Goal: Ask a question

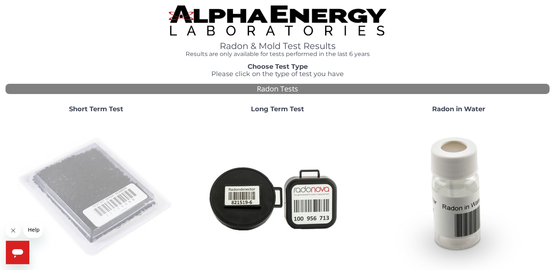
click at [98, 180] on img at bounding box center [96, 198] width 158 height 158
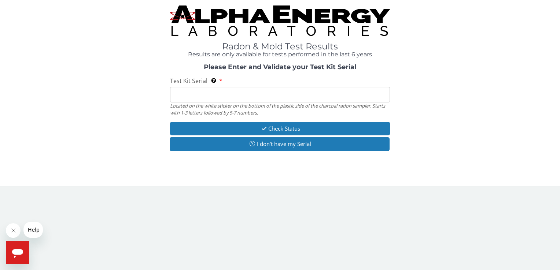
click at [191, 100] on input "Test Kit Serial Located on the white sticker on the bottom of the plastic side …" at bounding box center [280, 95] width 220 height 16
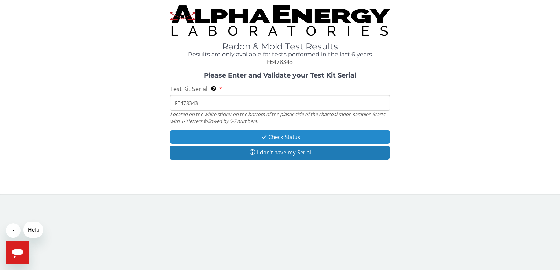
type input "FE478343"
click at [287, 136] on button "Check Status" at bounding box center [280, 137] width 220 height 14
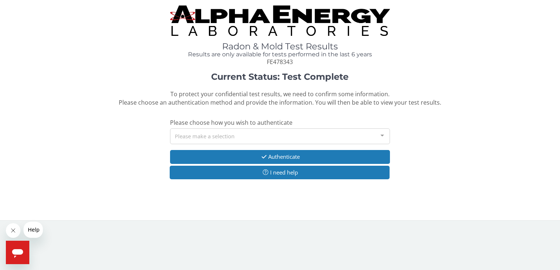
click at [241, 137] on div "Please make a selection" at bounding box center [280, 137] width 220 height 16
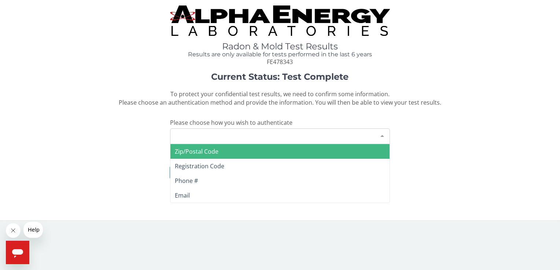
click at [208, 151] on span "Zip/Postal Code" at bounding box center [197, 152] width 44 height 8
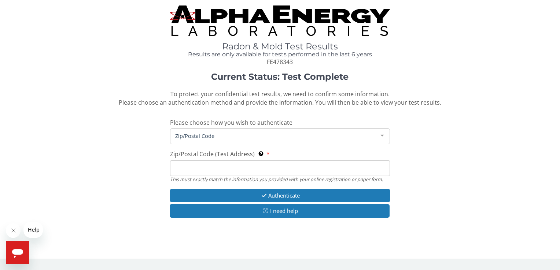
click at [202, 167] on input "Zip/Postal Code (Test Address) This must exactly match the information you prov…" at bounding box center [280, 169] width 220 height 16
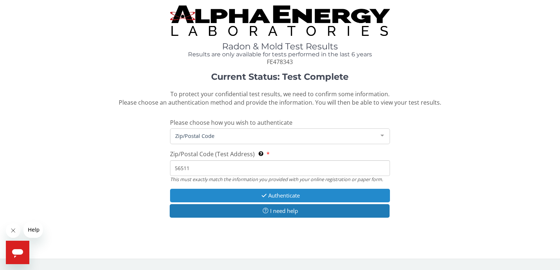
type input "56511"
click at [277, 195] on button "Authenticate" at bounding box center [280, 196] width 220 height 14
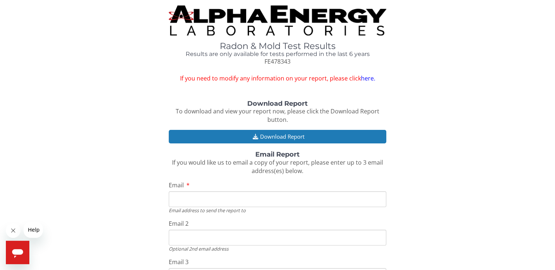
click at [368, 76] on link "here." at bounding box center [367, 78] width 14 height 8
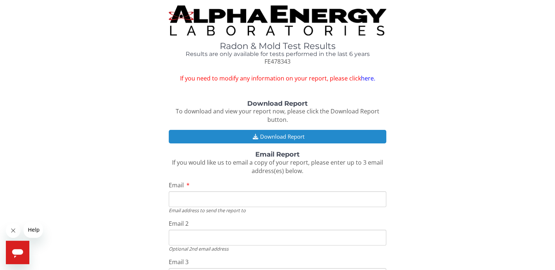
click at [298, 136] on button "Download Report" at bounding box center [277, 137] width 217 height 14
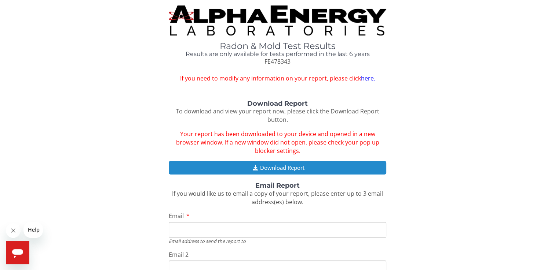
click at [277, 167] on button "Download Report" at bounding box center [277, 168] width 217 height 14
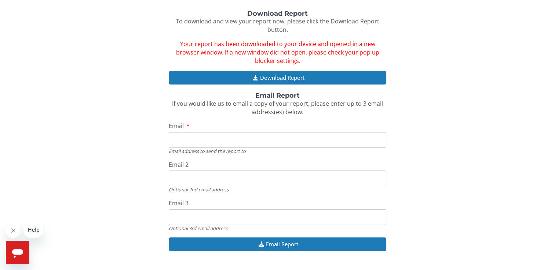
scroll to position [90, 0]
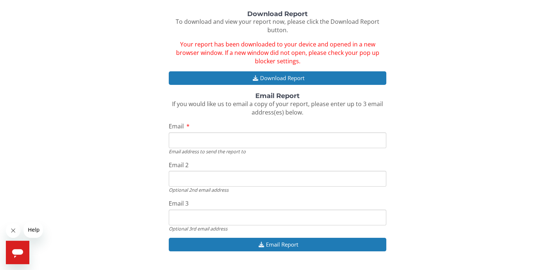
click at [32, 229] on span "Help" at bounding box center [34, 230] width 12 height 6
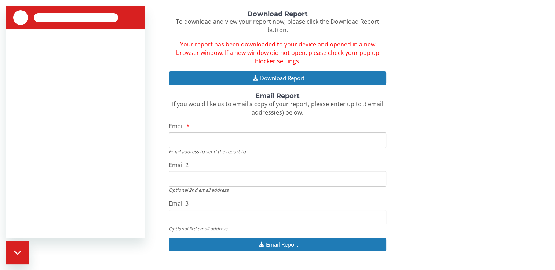
scroll to position [0, 0]
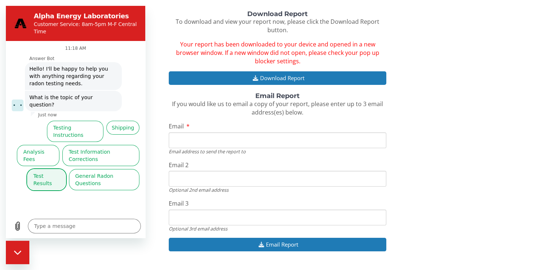
click at [48, 169] on button "Test Results" at bounding box center [46, 179] width 39 height 21
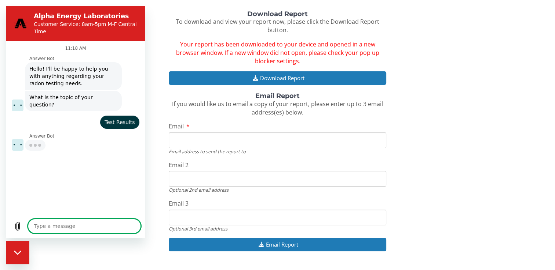
type textarea "x"
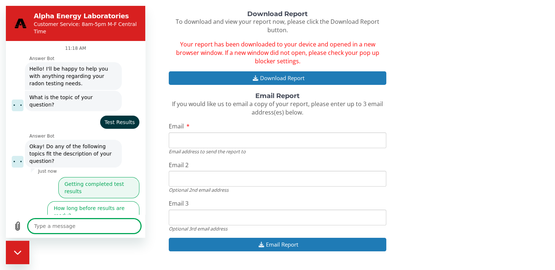
scroll to position [13, 0]
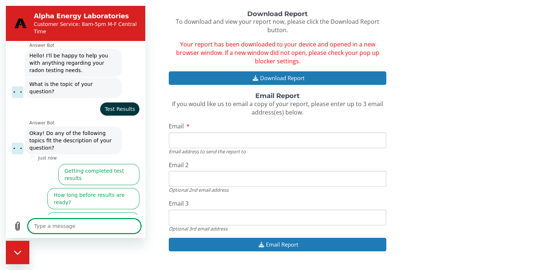
type textarea "t"
type textarea "x"
type textarea "th"
type textarea "x"
type textarea "the"
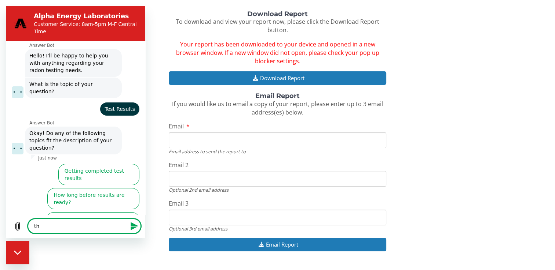
type textarea "x"
type textarea "the"
type textarea "x"
type textarea "the P"
type textarea "x"
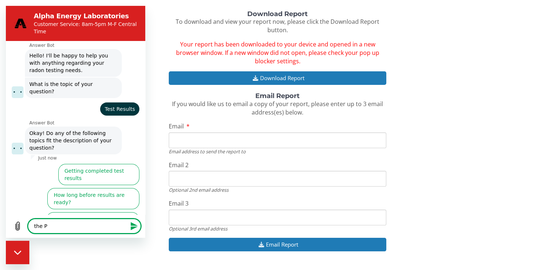
type textarea "the PD"
type textarea "x"
type textarea "the PDF"
type textarea "x"
type textarea "the PDF"
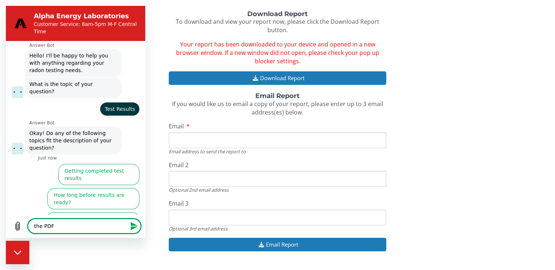
type textarea "x"
type textarea "the PDF o"
type textarea "x"
type textarea "the PDF of"
type textarea "x"
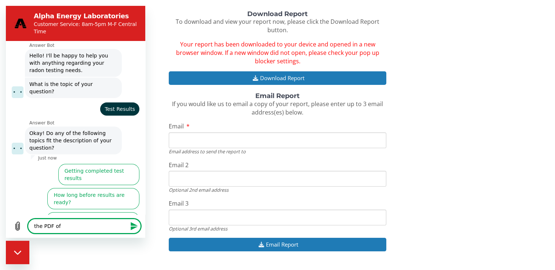
type textarea "the PDF of"
type textarea "x"
type textarea "the PDF of t"
type textarea "x"
type textarea "the PDF of th"
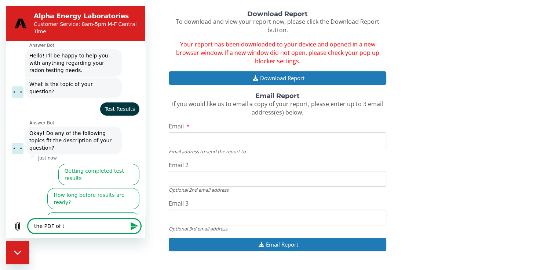
type textarea "x"
type textarea "the PDF of the"
type textarea "x"
type textarea "the PDF of the"
type textarea "x"
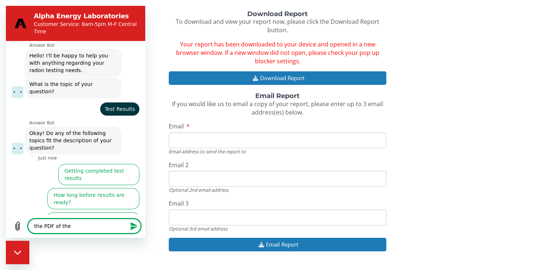
type textarea "the PDF of the r"
type textarea "x"
type textarea "the PDF of the re"
type textarea "x"
type textarea "the PDF of the res"
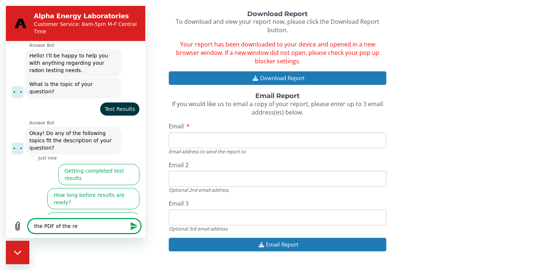
type textarea "x"
type textarea "the PDF of the resu"
type textarea "x"
type textarea "the PDF of the resul"
type textarea "x"
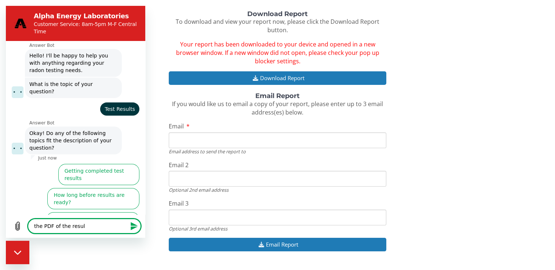
type textarea "the PDF of the result"
type textarea "x"
type textarea "the PDF of the results"
type textarea "x"
type textarea "the PDF of the results"
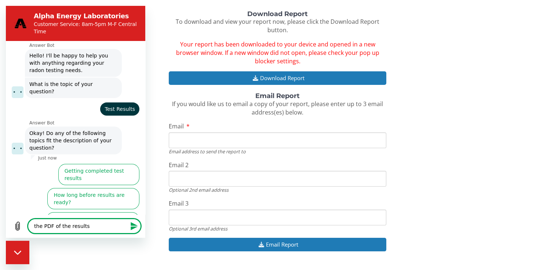
type textarea "x"
type textarea "the PDF of the results w"
type textarea "x"
type textarea "the PDF of the results wi"
type textarea "x"
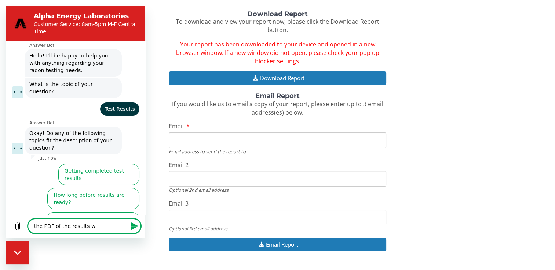
type textarea "the PDF of the results wil"
type textarea "x"
type textarea "the PDF of the results will"
type textarea "x"
type textarea "the PDF of the results will"
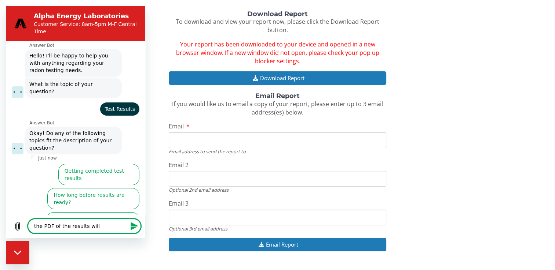
type textarea "x"
type textarea "the PDF of the results will n"
type textarea "x"
type textarea "the PDF of the results will no"
type textarea "x"
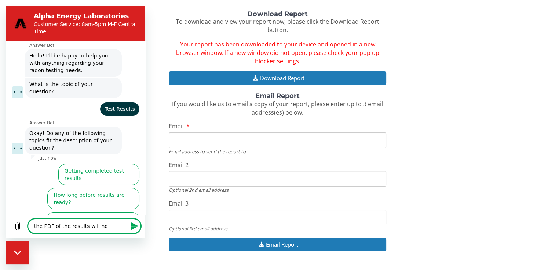
type textarea "the PDF of the results will not"
type textarea "x"
type textarea "the PDF of the results will not"
type textarea "x"
type textarea "the PDF of the results will not o"
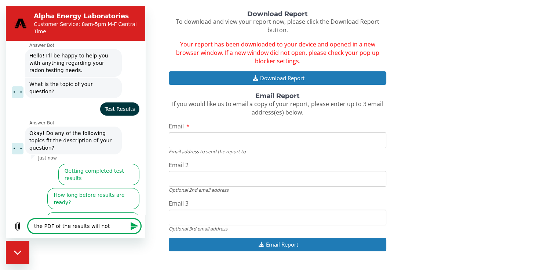
type textarea "x"
type textarea "the PDF of the results will not op"
type textarea "x"
type textarea "the PDF of the results will not ope"
type textarea "x"
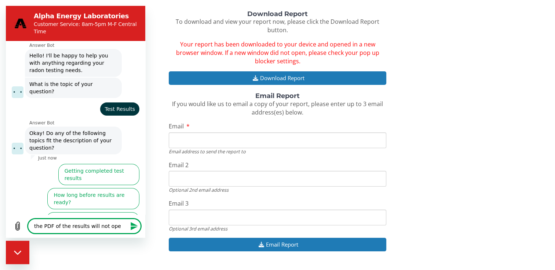
type textarea "the PDF of the results will not open"
type textarea "x"
type textarea "the PDF of the results will not open"
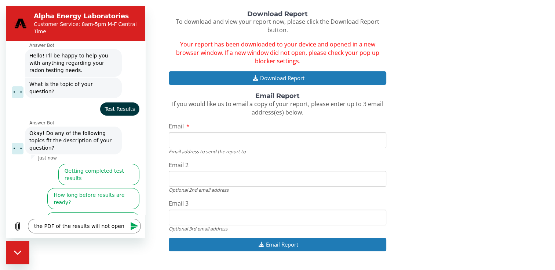
click at [133, 224] on icon "Send message" at bounding box center [133, 226] width 7 height 8
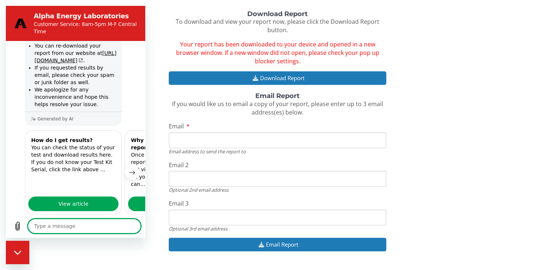
scroll to position [194, 0]
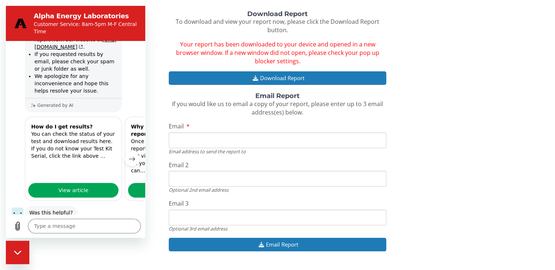
click at [126, 229] on button "No" at bounding box center [129, 236] width 20 height 14
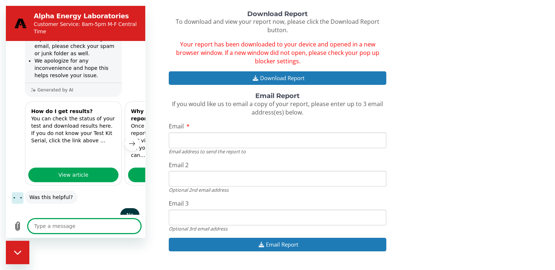
scroll to position [209, 0]
type textarea "x"
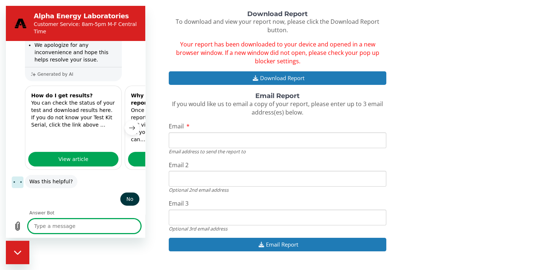
scroll to position [227, 0]
